Goal: Information Seeking & Learning: Learn about a topic

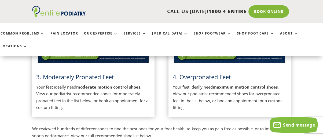
scroll to position [344, 0]
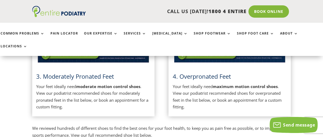
click at [184, 80] on span "4. Overpronated Feet" at bounding box center [201, 76] width 58 height 8
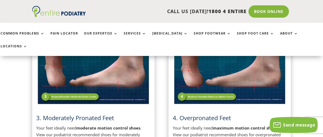
scroll to position [302, 0]
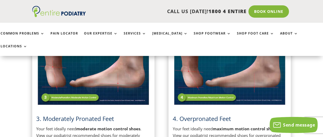
click at [231, 132] on strong "maximum motion control shoes" at bounding box center [244, 128] width 65 height 5
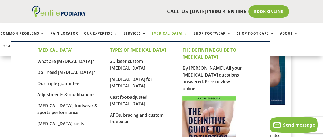
click at [188, 36] on link "[MEDICAL_DATA]" at bounding box center [170, 38] width 36 height 12
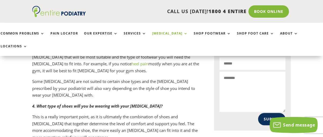
scroll to position [345, 0]
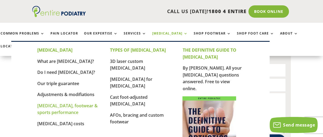
click at [70, 113] on link "[MEDICAL_DATA], footwear & sports performance" at bounding box center [67, 109] width 60 height 13
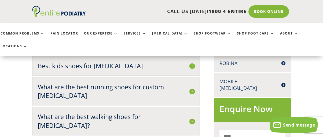
scroll to position [236, 0]
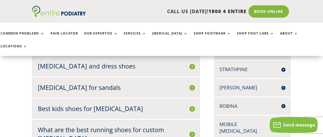
click at [190, 70] on h2 "Orthotics and dress shoes" at bounding box center [116, 66] width 156 height 9
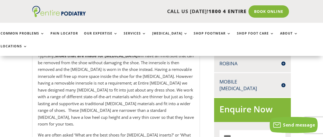
scroll to position [236, 0]
